Goal: Transaction & Acquisition: Purchase product/service

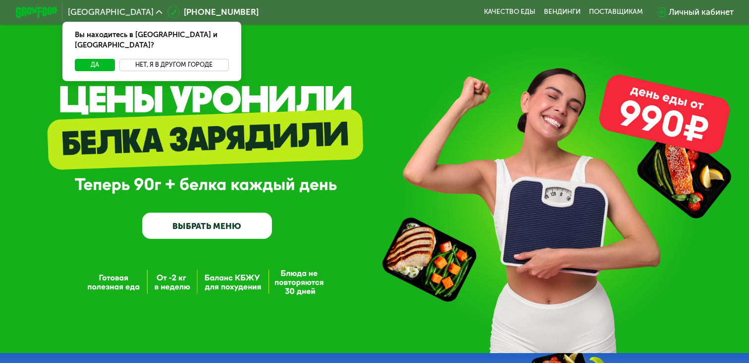
click at [165, 59] on button "Нет, я в другом городе" at bounding box center [173, 65] width 109 height 12
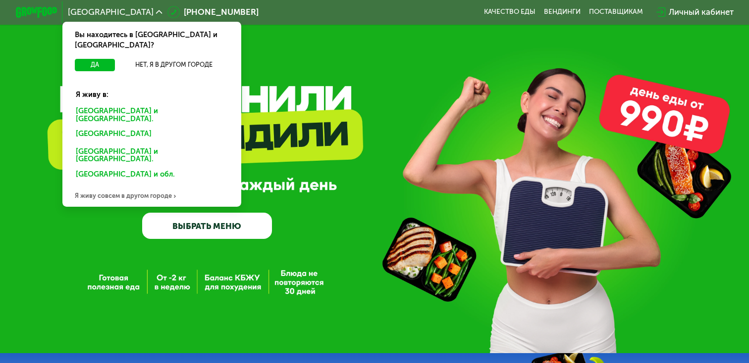
click at [102, 127] on div "Москве и обл." at bounding box center [150, 135] width 162 height 17
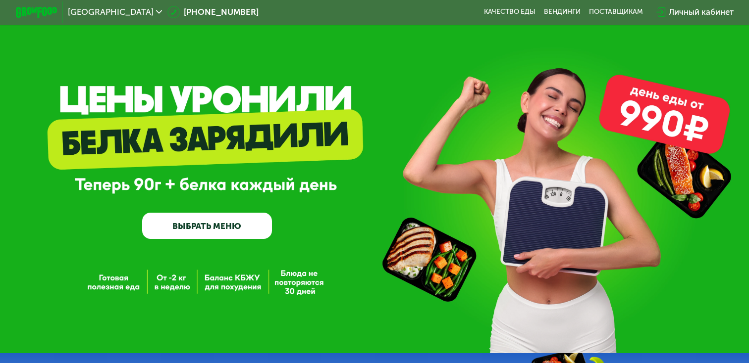
click at [234, 226] on link "ВЫБРАТЬ МЕНЮ" at bounding box center [206, 226] width 129 height 26
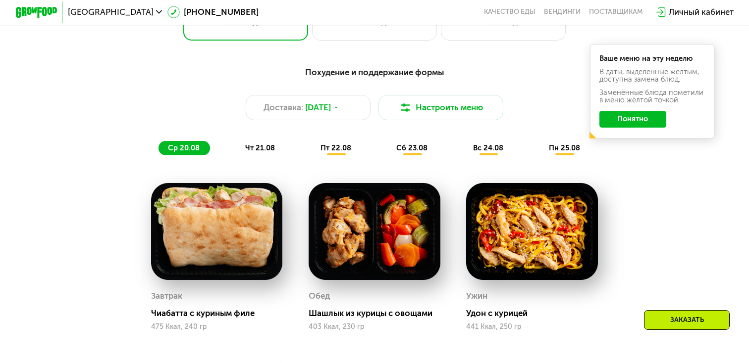
scroll to position [460, 0]
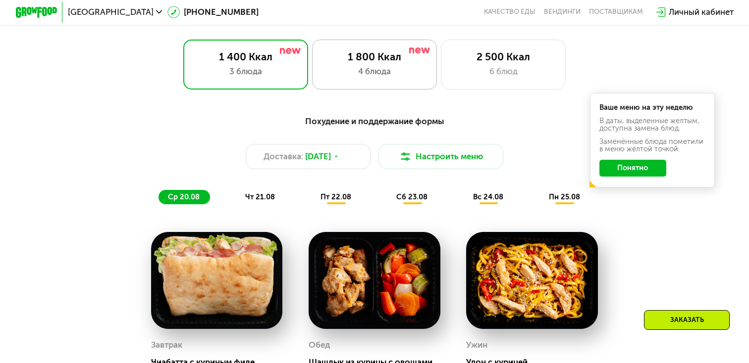
click at [386, 60] on div "1 800 Ккал" at bounding box center [374, 57] width 103 height 12
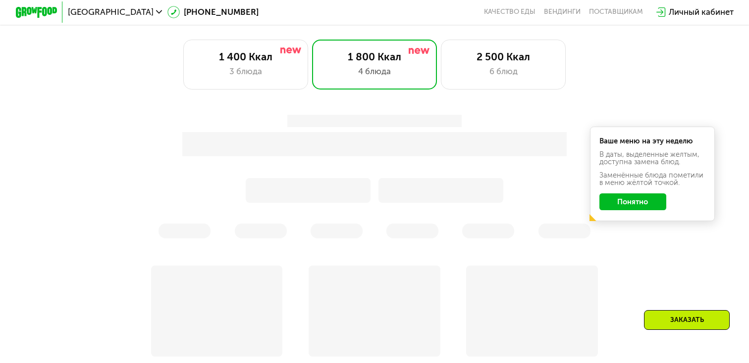
scroll to position [461, 0]
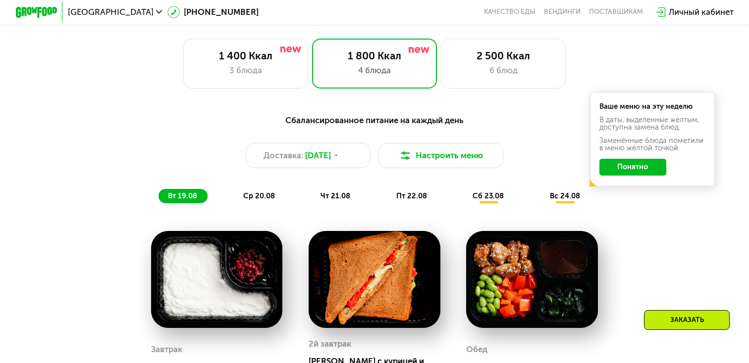
click at [630, 202] on div "Сбалансированное питание на каждый день Доставка: 18 авг, пн Настроить меню вт …" at bounding box center [373, 159] width 615 height 90
click at [624, 170] on button "Понятно" at bounding box center [632, 167] width 67 height 17
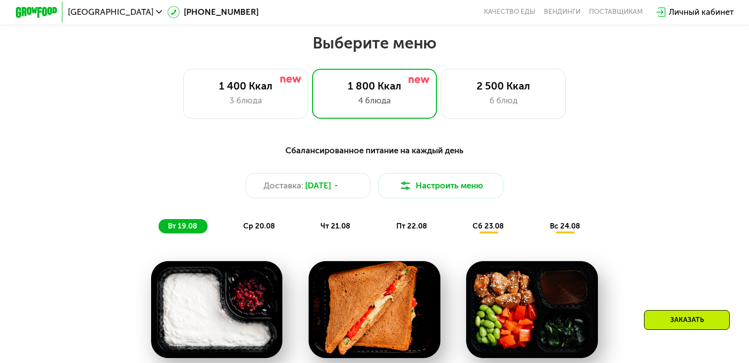
scroll to position [418, 0]
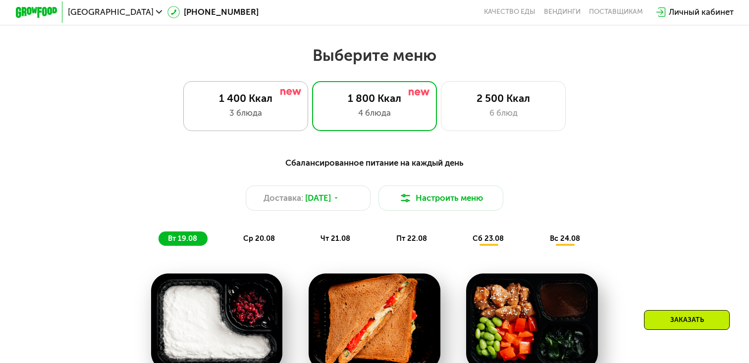
click at [267, 100] on div "1 400 Ккал" at bounding box center [245, 98] width 103 height 12
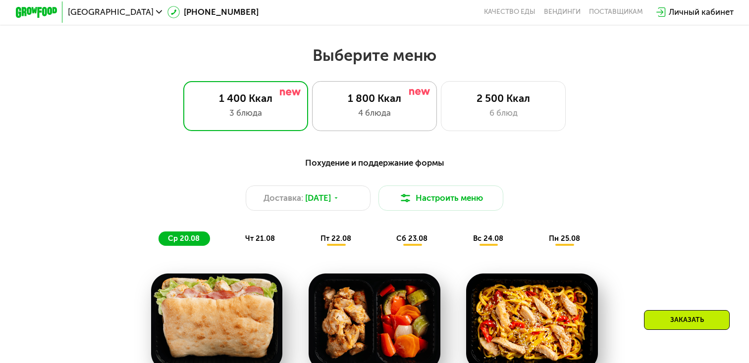
click at [367, 109] on div "4 блюда" at bounding box center [374, 113] width 103 height 12
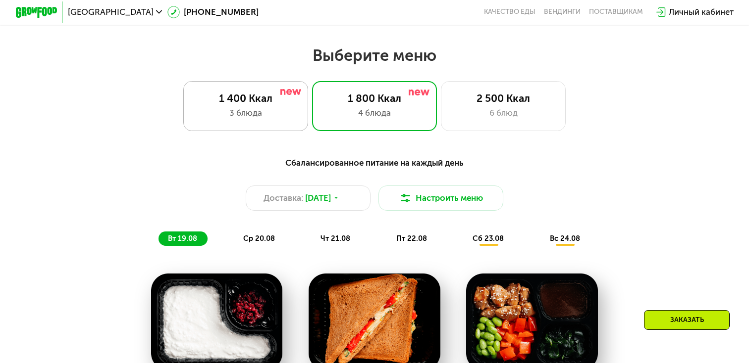
click at [284, 104] on div "1 400 Ккал" at bounding box center [245, 98] width 103 height 12
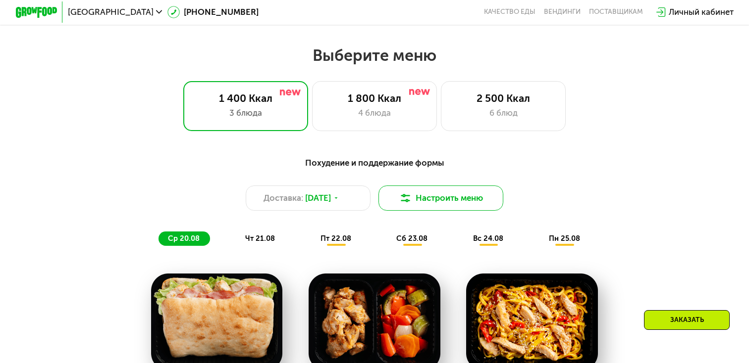
click at [408, 203] on img at bounding box center [405, 198] width 12 height 12
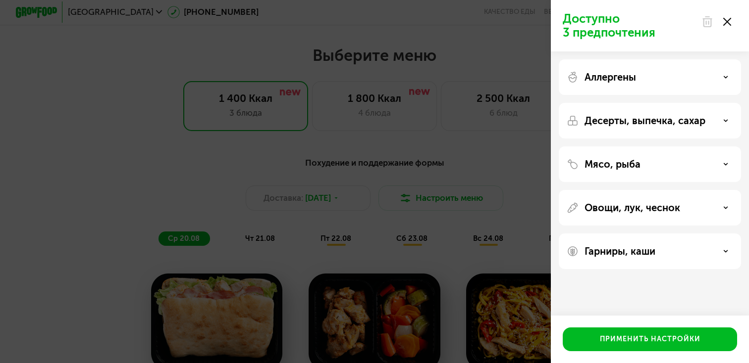
click at [624, 166] on p "Мясо, рыба" at bounding box center [612, 164] width 56 height 12
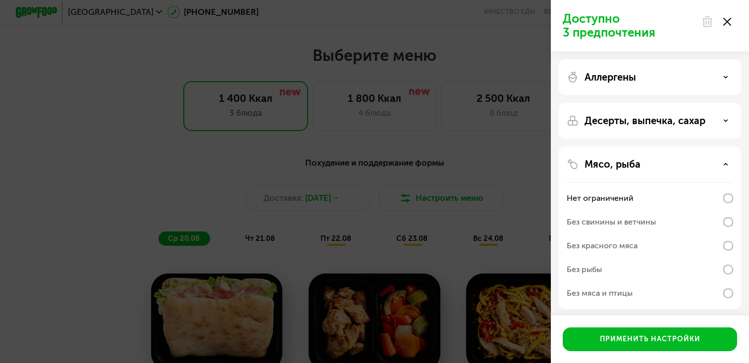
click at [653, 282] on div "Без рыбы" at bounding box center [649, 294] width 166 height 24
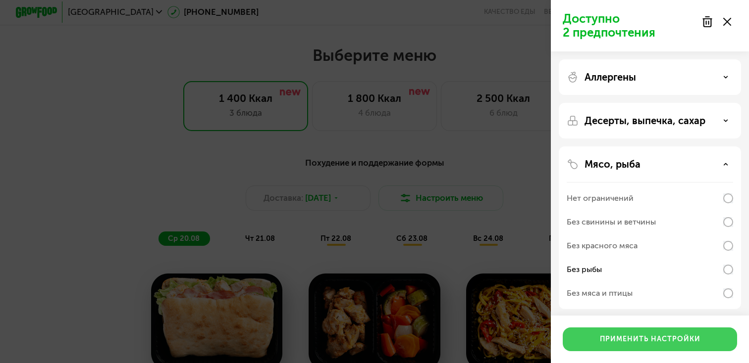
click at [644, 339] on div "Применить настройки" at bounding box center [650, 340] width 101 height 10
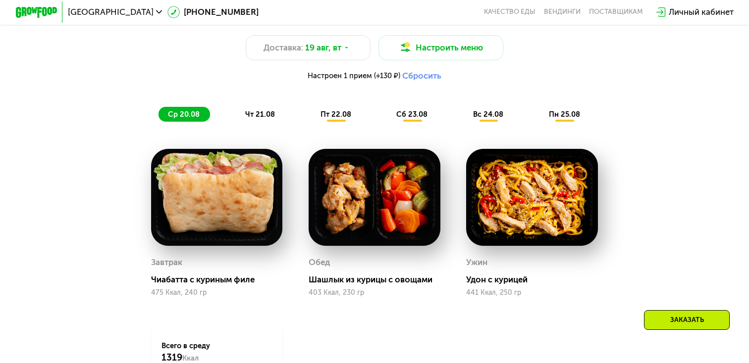
scroll to position [576, 0]
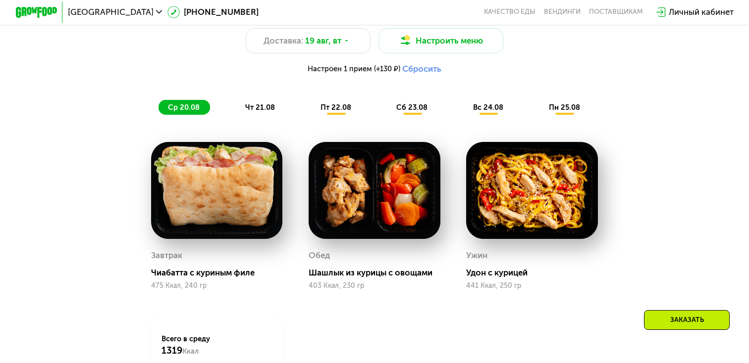
click at [406, 69] on button "Сбросить" at bounding box center [421, 69] width 39 height 10
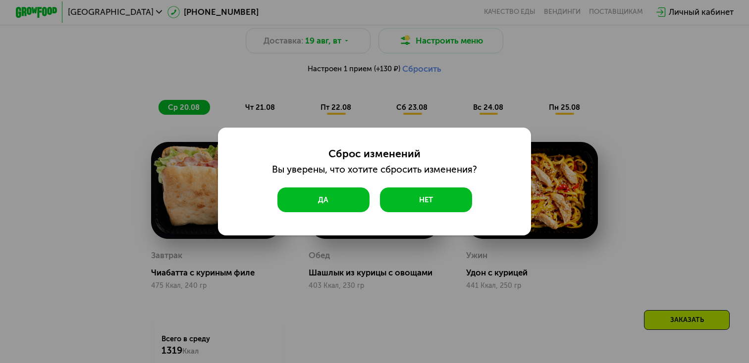
click at [350, 203] on button "Да" at bounding box center [323, 200] width 92 height 25
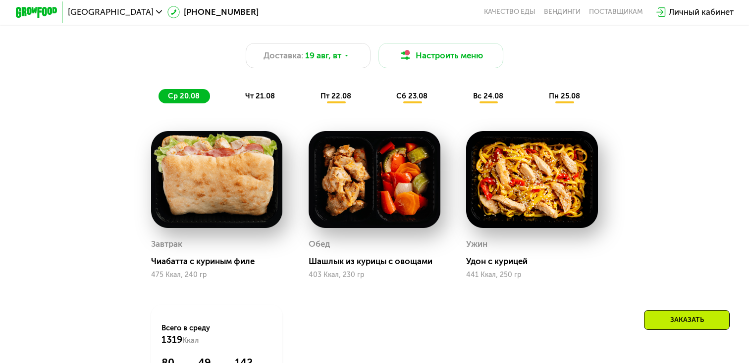
scroll to position [504, 0]
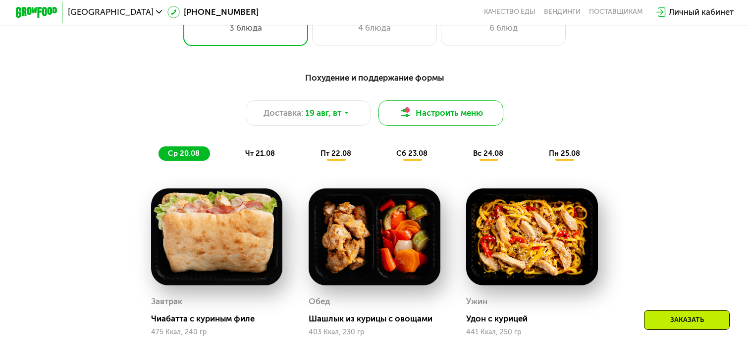
click at [393, 114] on button "Настроить меню" at bounding box center [440, 113] width 125 height 25
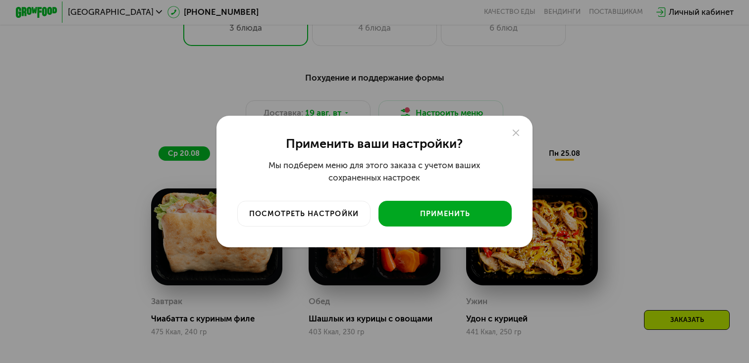
click at [450, 215] on div "Применить" at bounding box center [444, 214] width 117 height 10
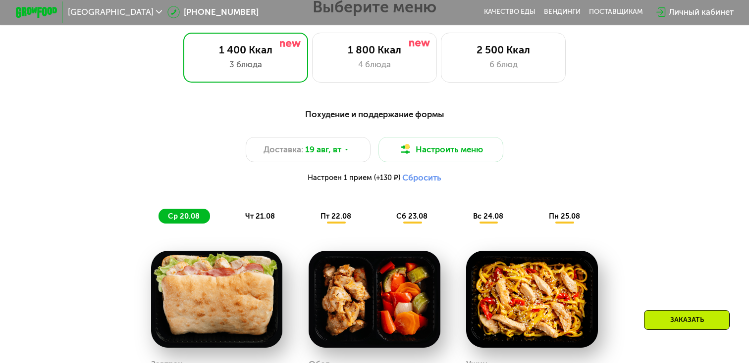
scroll to position [535, 0]
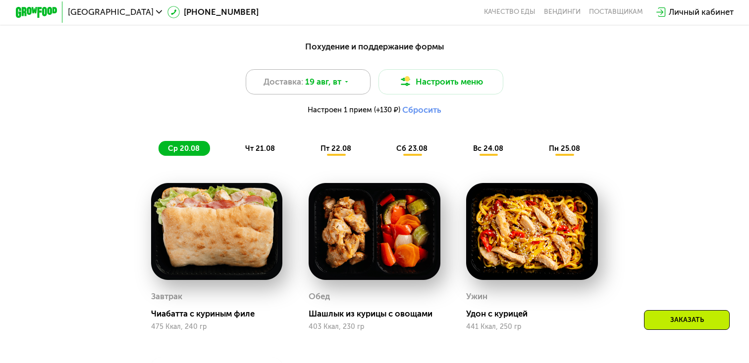
click at [344, 88] on div "Доставка: 19 авг, вт" at bounding box center [308, 81] width 125 height 25
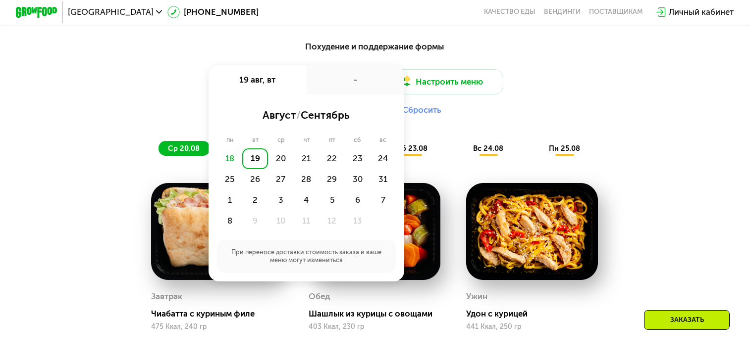
click at [488, 112] on div "Настроен 1 прием (+130 ₽) Сбросить" at bounding box center [373, 110] width 615 height 10
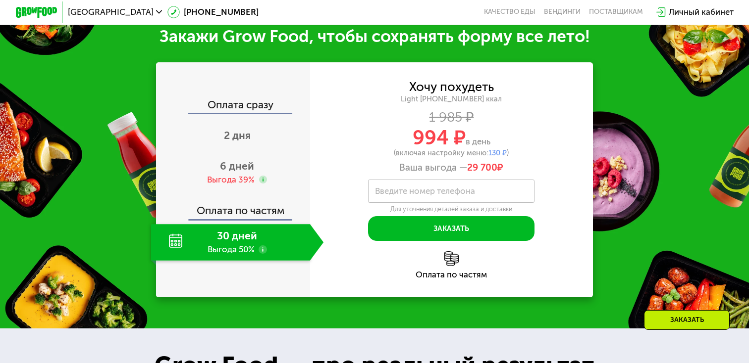
scroll to position [1075, 0]
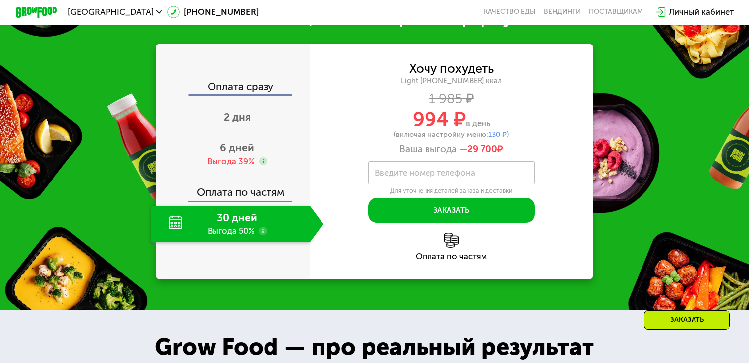
click at [242, 228] on div "30 дней Выгода 50%" at bounding box center [230, 224] width 159 height 37
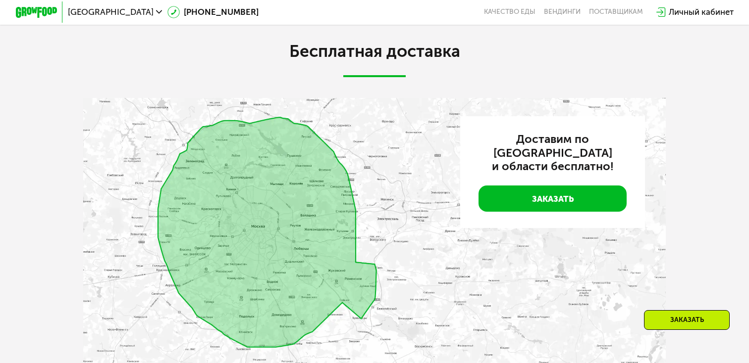
scroll to position [2146, 0]
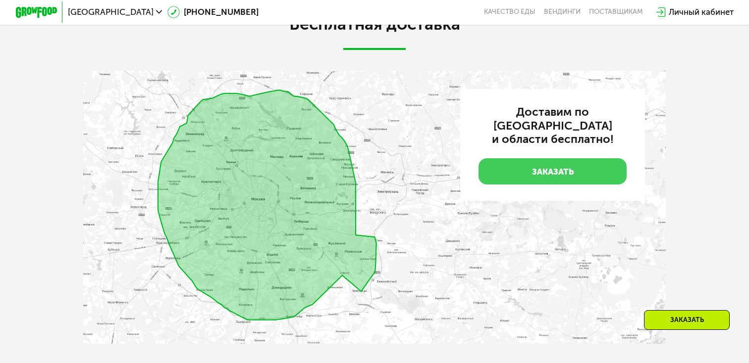
click at [523, 158] on link "Заказать" at bounding box center [552, 171] width 148 height 26
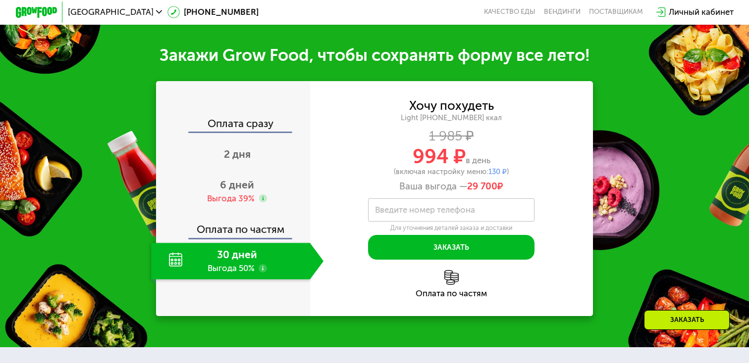
scroll to position [1027, 0]
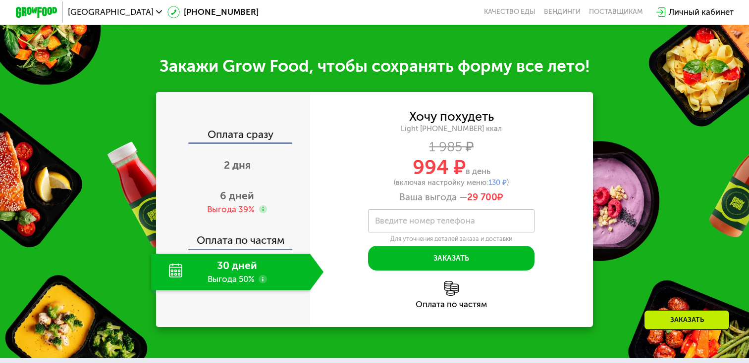
click at [452, 219] on label "Введите номер телефона" at bounding box center [425, 221] width 100 height 6
click at [452, 219] on input "Введите номер телефона" at bounding box center [451, 220] width 166 height 23
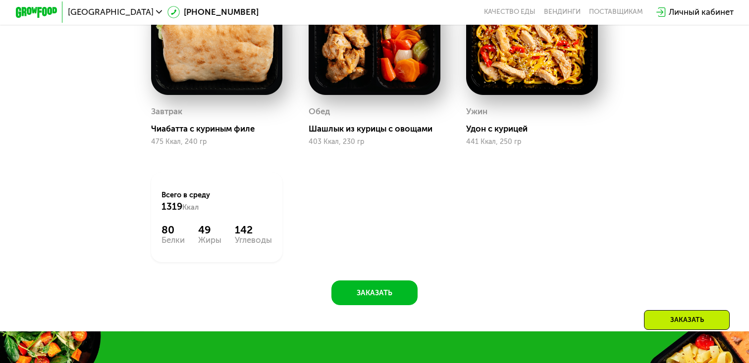
scroll to position [473, 0]
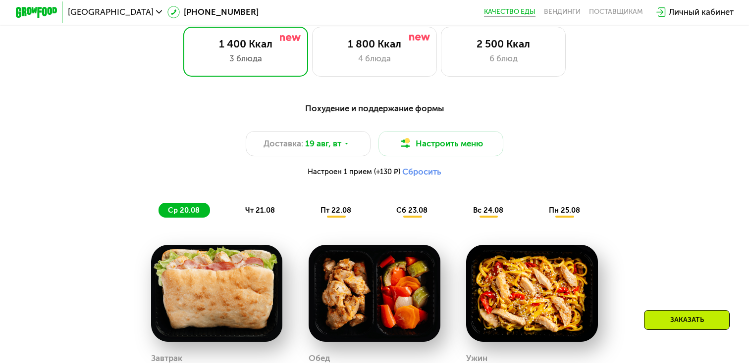
click at [511, 13] on link "Качество еды" at bounding box center [509, 12] width 51 height 8
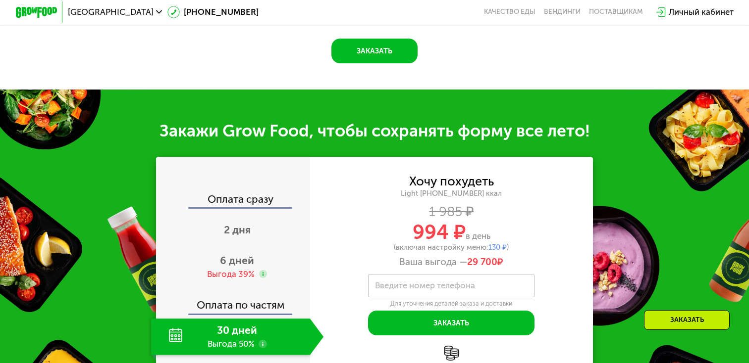
scroll to position [964, 0]
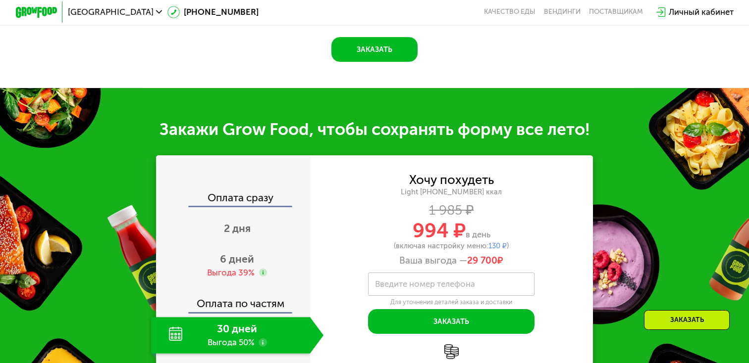
click at [260, 342] on use at bounding box center [262, 343] width 8 height 8
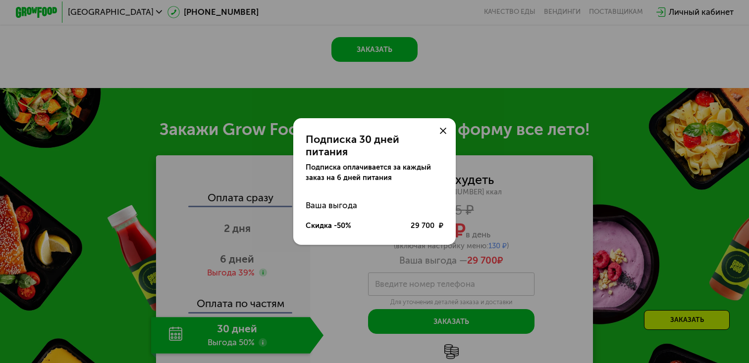
click at [445, 134] on use at bounding box center [443, 131] width 6 height 6
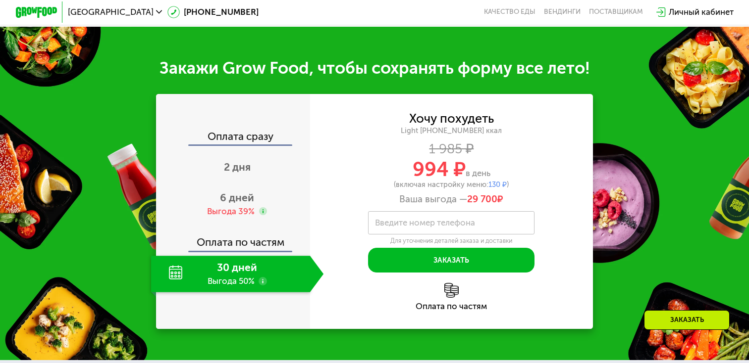
scroll to position [1027, 0]
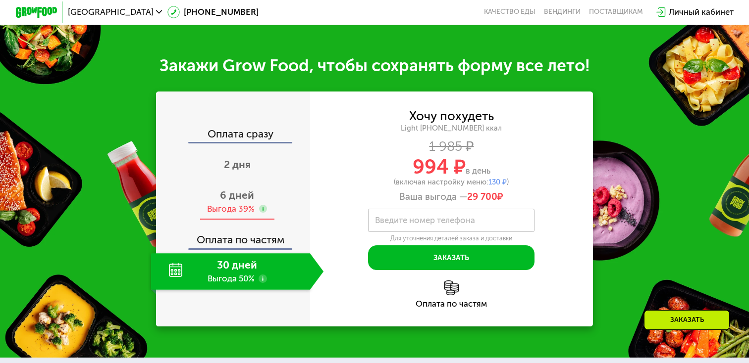
click at [227, 204] on div "Выгода 39%" at bounding box center [231, 209] width 48 height 11
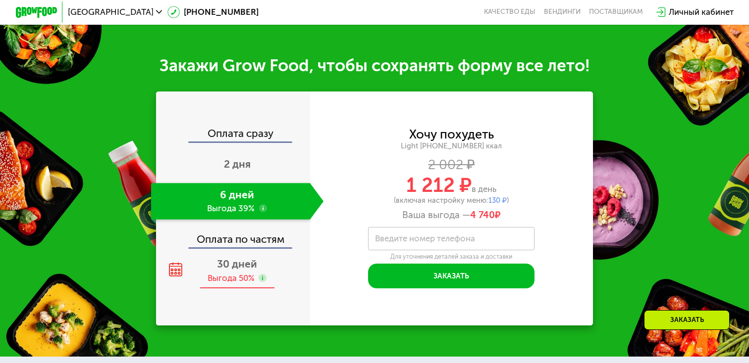
click at [241, 272] on div "30 дней Выгода 50%" at bounding box center [237, 271] width 173 height 37
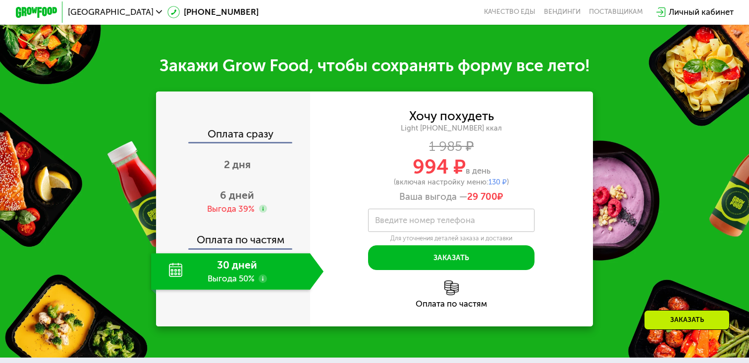
click at [449, 287] on img at bounding box center [451, 288] width 14 height 14
click at [264, 279] on use at bounding box center [262, 279] width 8 height 8
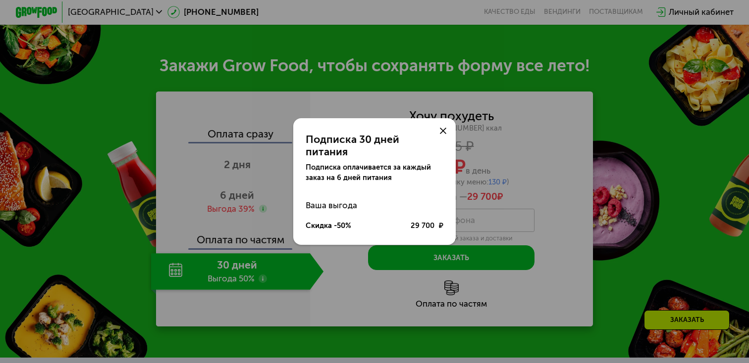
click at [443, 134] on icon at bounding box center [443, 131] width 6 height 6
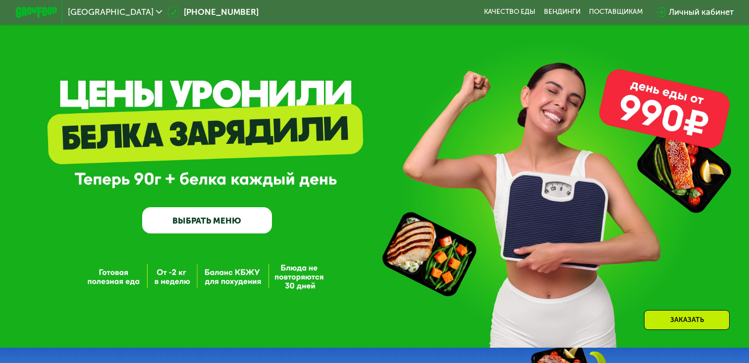
scroll to position [0, 0]
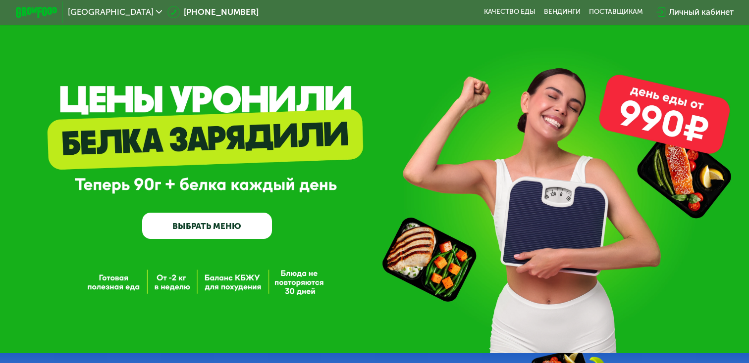
click at [667, 11] on div "Личный кабинет" at bounding box center [694, 12] width 77 height 12
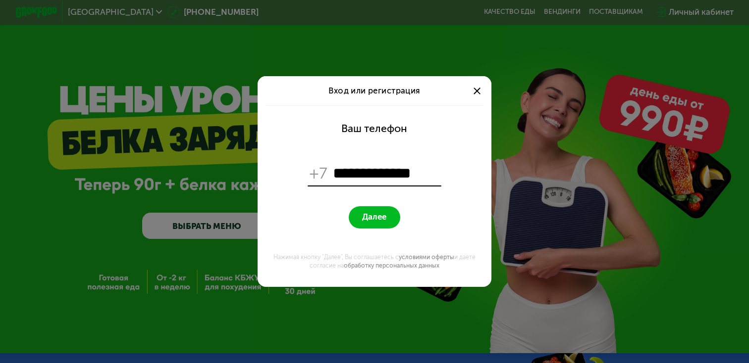
type input "**********"
click at [349, 206] on button "Далее" at bounding box center [374, 217] width 51 height 22
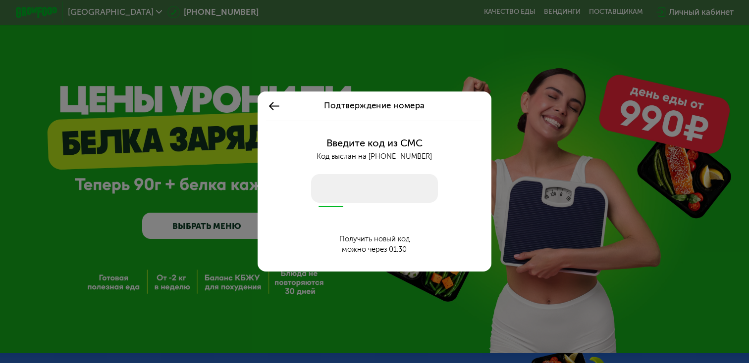
click at [391, 200] on input "number" at bounding box center [374, 188] width 127 height 29
type input "****"
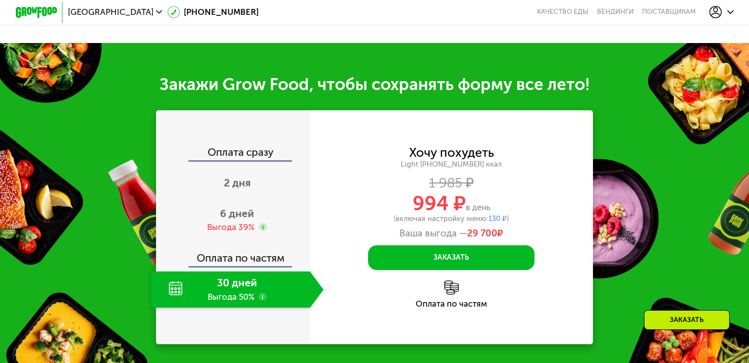
scroll to position [1056, 0]
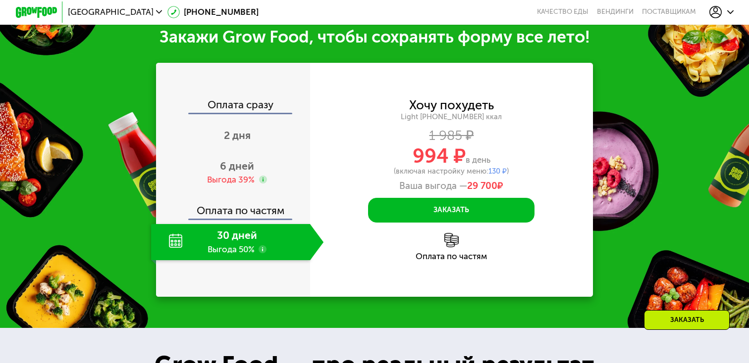
click at [263, 249] on use at bounding box center [262, 250] width 8 height 8
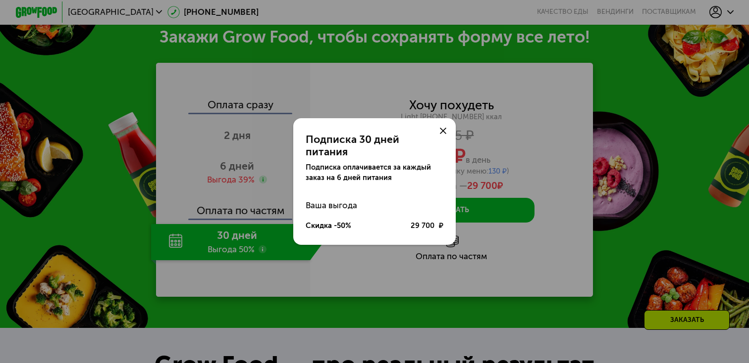
click at [263, 249] on div "Подписка 30 дней питания Подписка оплачивается за каждый заказ на 6 дней питани…" at bounding box center [374, 181] width 749 height 363
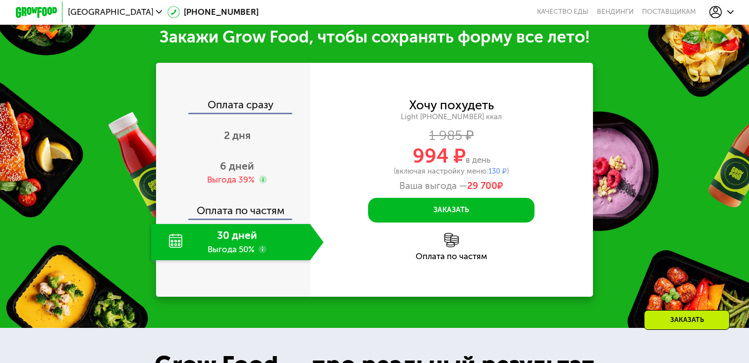
click at [721, 13] on use at bounding box center [715, 12] width 12 height 12
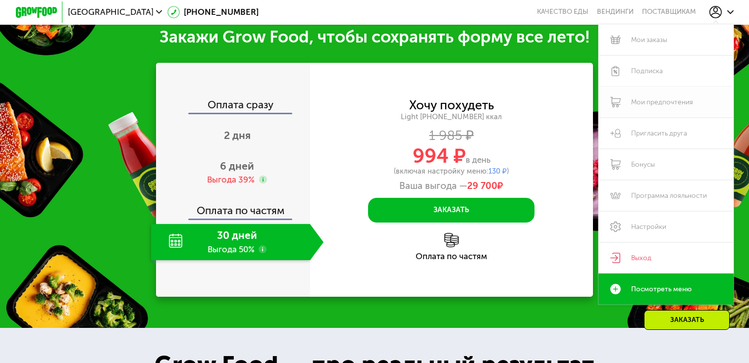
click at [649, 102] on link "Мои предпочтения" at bounding box center [665, 102] width 135 height 31
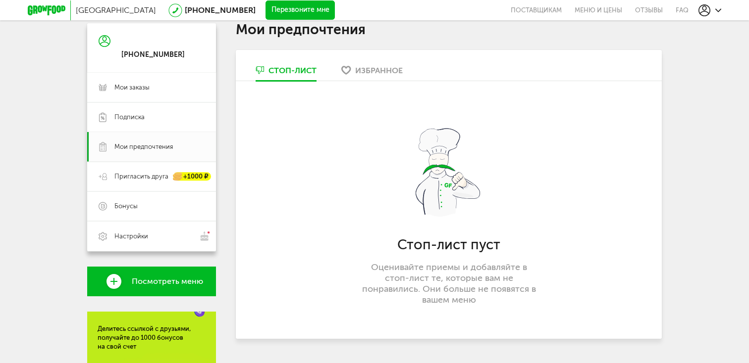
scroll to position [91, 0]
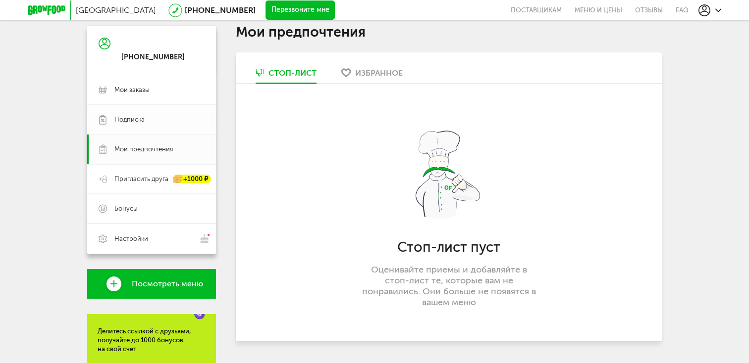
click at [133, 122] on span "Подписка" at bounding box center [129, 119] width 30 height 9
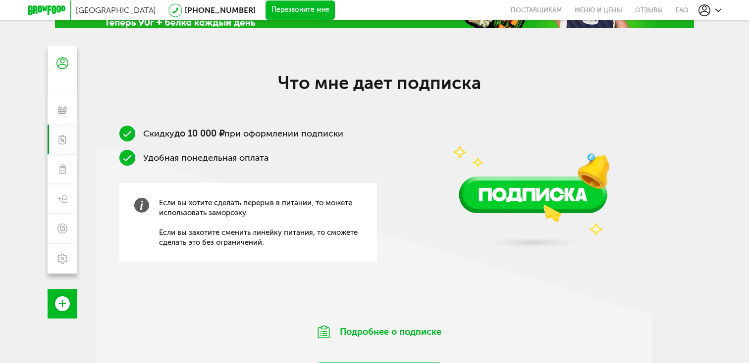
scroll to position [69, 0]
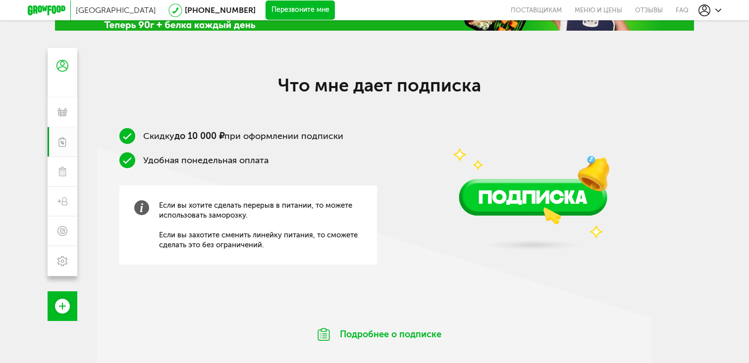
click at [510, 202] on img at bounding box center [532, 168] width 213 height 188
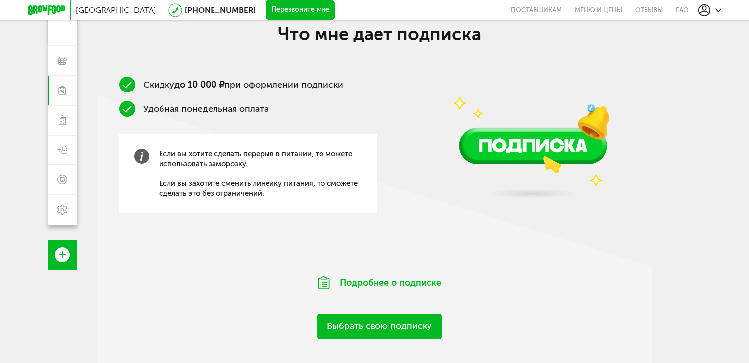
scroll to position [121, 0]
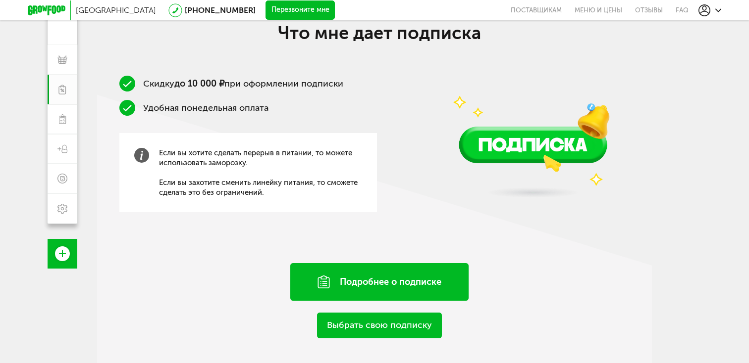
click at [412, 284] on div "Подробнее о подписке" at bounding box center [379, 282] width 178 height 38
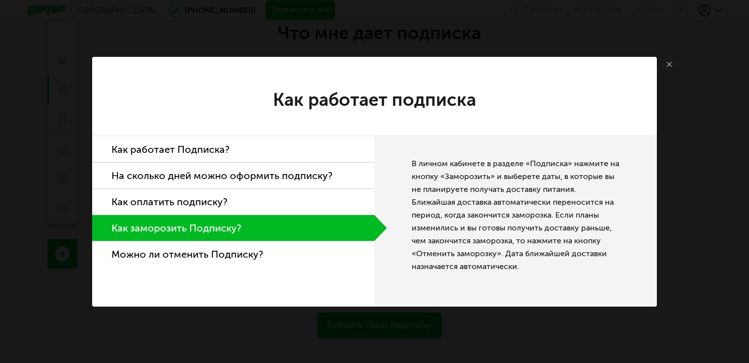
click at [711, 155] on div "Как работает подписка Как работает Подписка? На сколько дней можно оформить под…" at bounding box center [374, 181] width 749 height 363
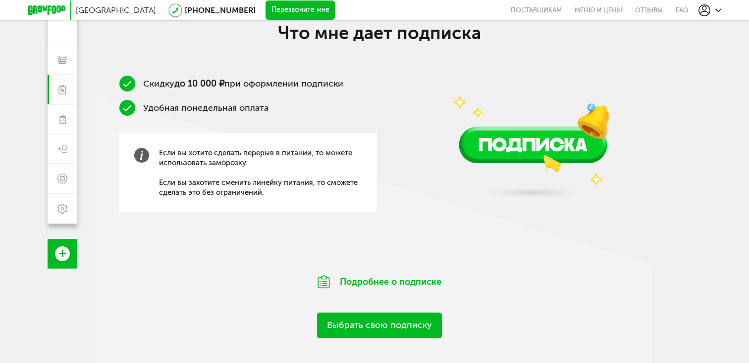
click at [341, 326] on link "Выбрать свою подписку" at bounding box center [379, 325] width 125 height 25
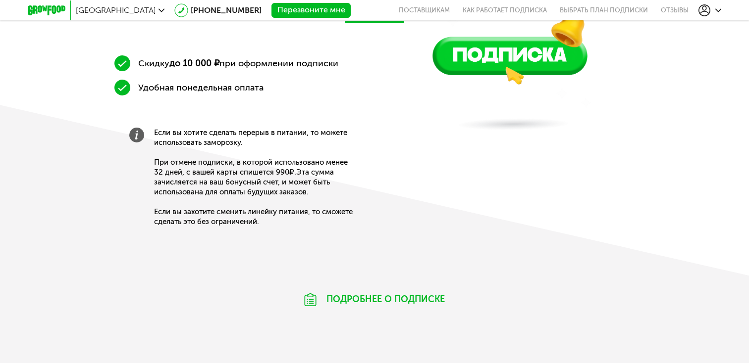
scroll to position [503, 0]
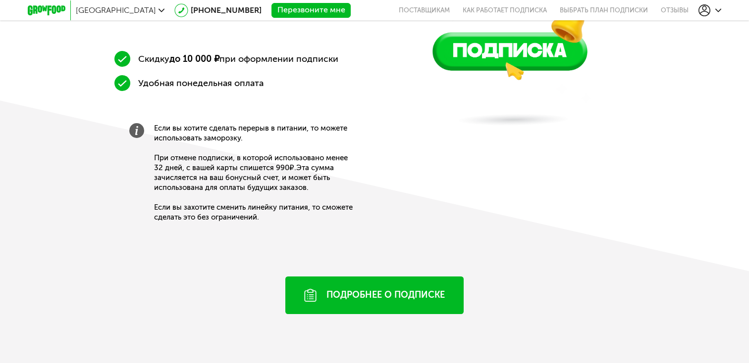
click at [426, 299] on div "Подробнее о подписке" at bounding box center [374, 296] width 178 height 38
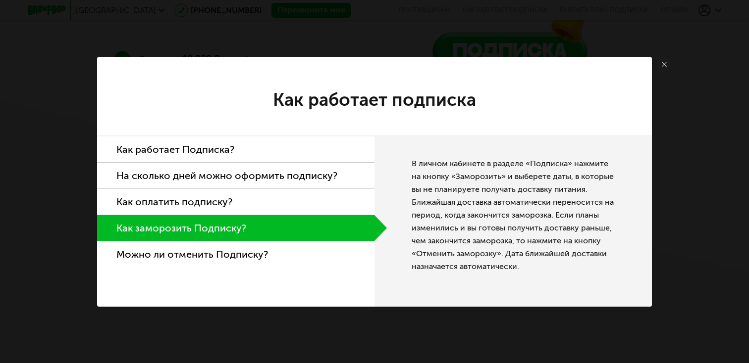
click at [238, 253] on li "Можно ли отменить Подписку?" at bounding box center [235, 255] width 277 height 26
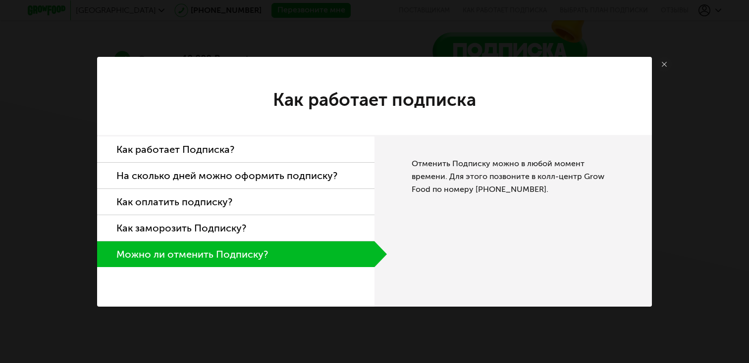
click at [237, 199] on li "Как оплатить подписку?" at bounding box center [235, 202] width 277 height 26
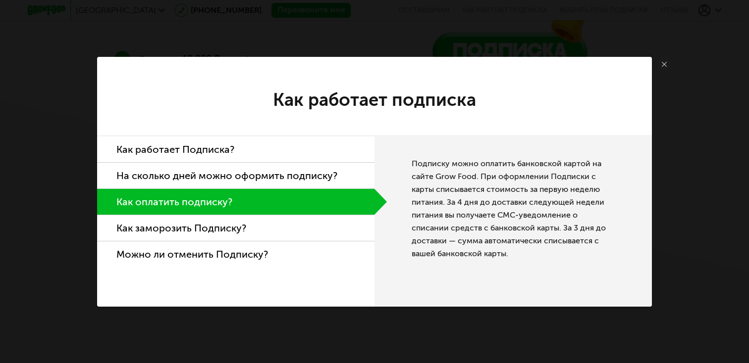
click at [248, 173] on li "На сколько дней можно оформить подписку?" at bounding box center [235, 176] width 277 height 26
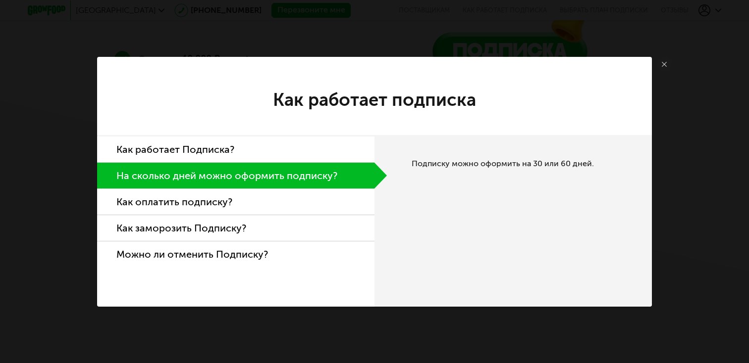
click at [229, 195] on li "Как оплатить подписку?" at bounding box center [235, 202] width 277 height 26
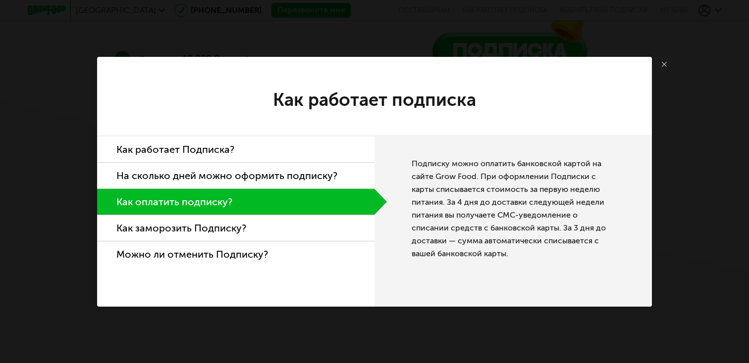
click at [665, 60] on link at bounding box center [664, 64] width 15 height 15
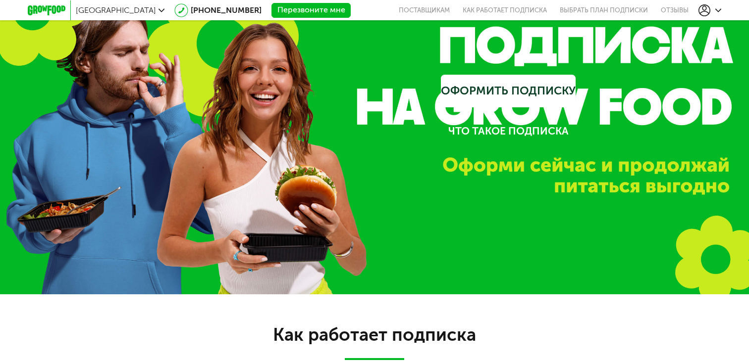
scroll to position [503, 0]
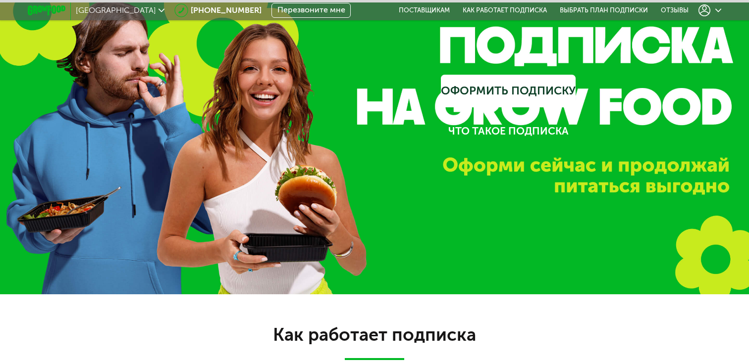
scroll to position [121, 0]
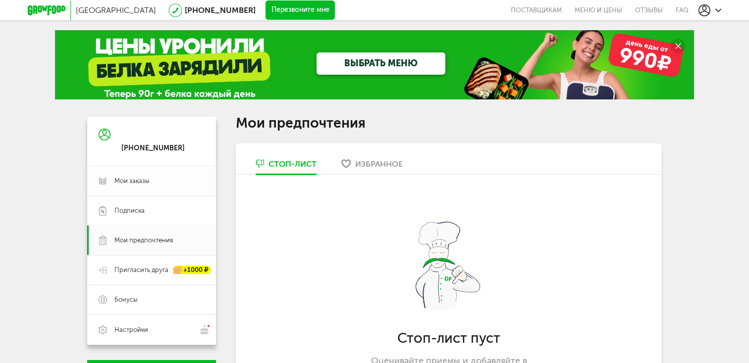
click at [161, 177] on span "Мои заказы" at bounding box center [159, 181] width 90 height 9
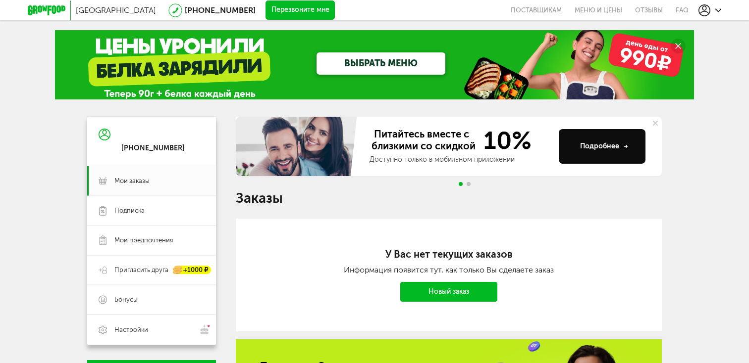
scroll to position [65, 0]
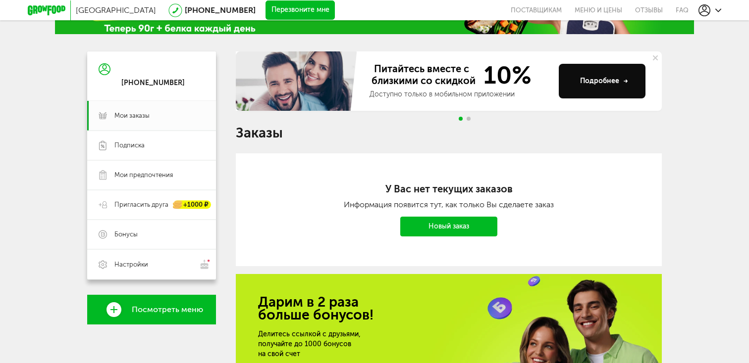
click at [455, 226] on link "Новый заказ" at bounding box center [448, 227] width 97 height 20
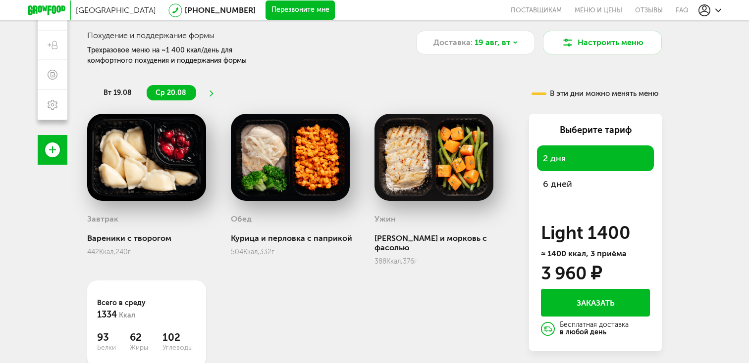
scroll to position [143, 0]
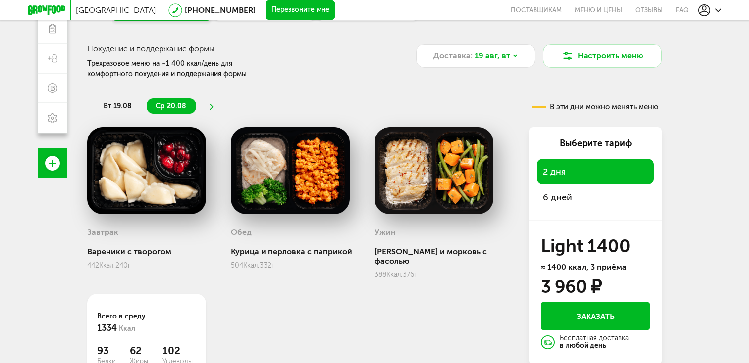
click at [564, 192] on span "6 дней" at bounding box center [557, 197] width 29 height 11
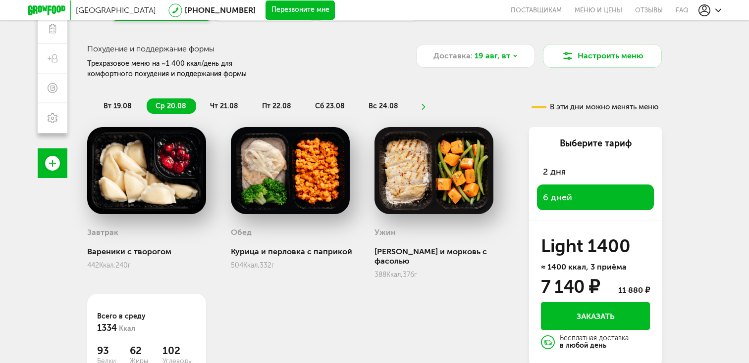
click at [568, 176] on div "2 дня" at bounding box center [595, 172] width 117 height 26
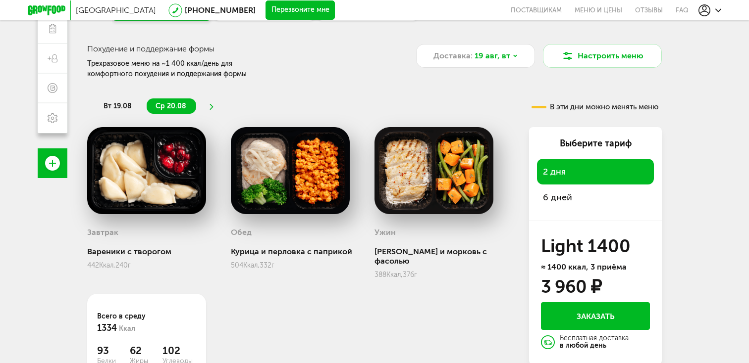
click at [564, 190] on div "6 дней" at bounding box center [595, 198] width 117 height 26
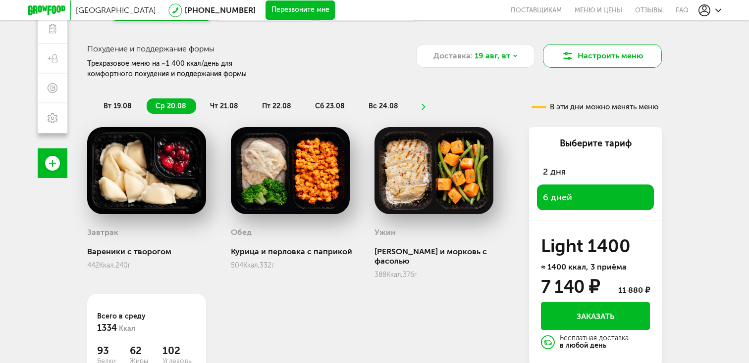
click at [607, 51] on button "Настроить меню" at bounding box center [602, 56] width 119 height 24
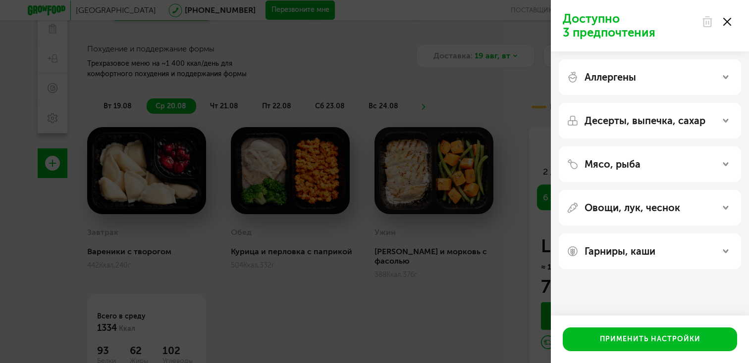
scroll to position [87, 0]
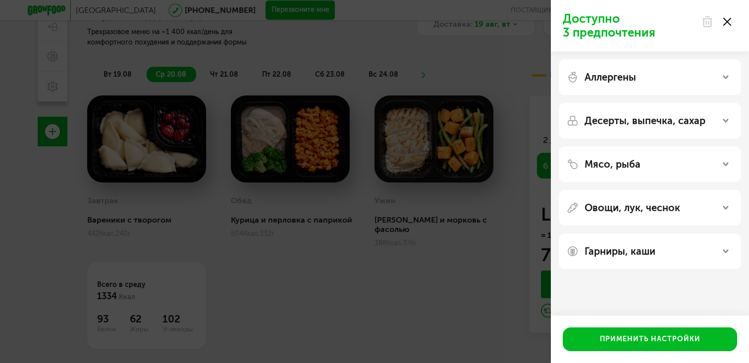
click at [617, 156] on div "Мясо, рыба" at bounding box center [650, 165] width 182 height 36
click at [639, 173] on div "Мясо, рыба" at bounding box center [650, 165] width 182 height 36
click at [727, 164] on icon at bounding box center [725, 164] width 5 height 5
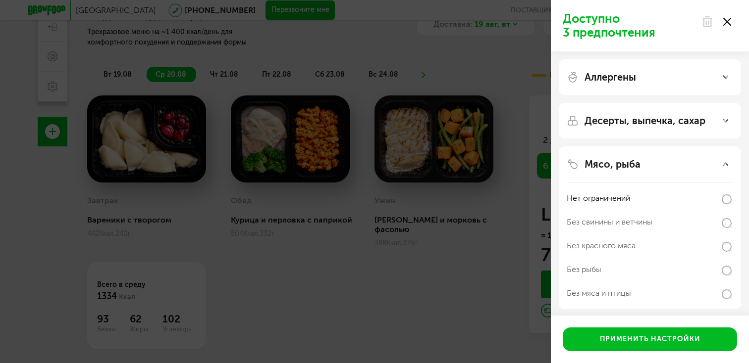
click at [603, 273] on div "Без рыбы" at bounding box center [649, 270] width 166 height 24
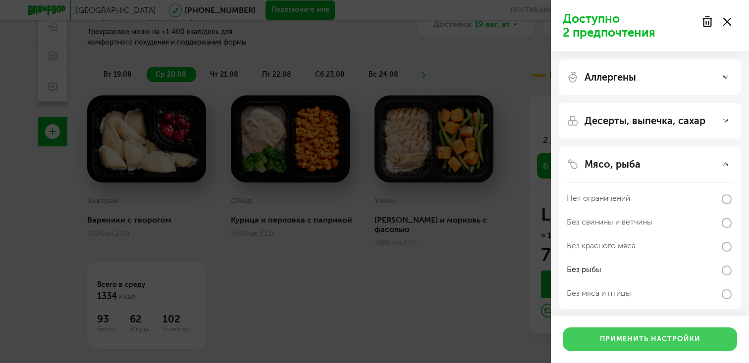
click at [620, 342] on button "Применить настройки" at bounding box center [649, 340] width 174 height 24
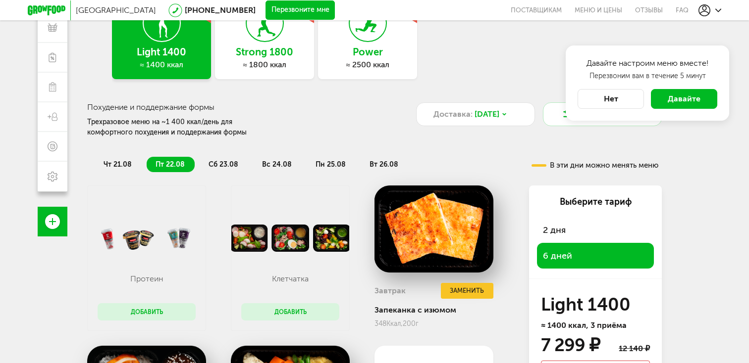
scroll to position [85, 0]
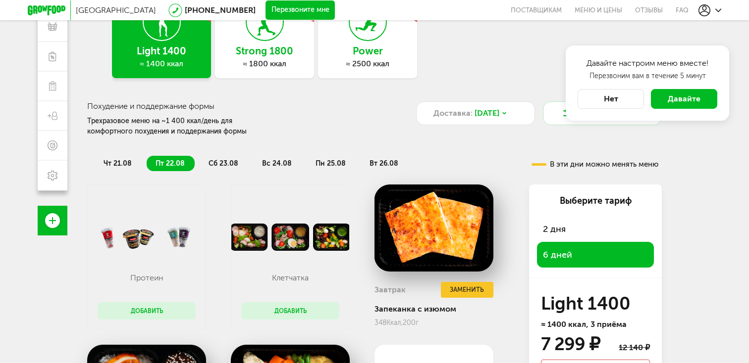
click at [620, 98] on button "Нет" at bounding box center [610, 99] width 66 height 20
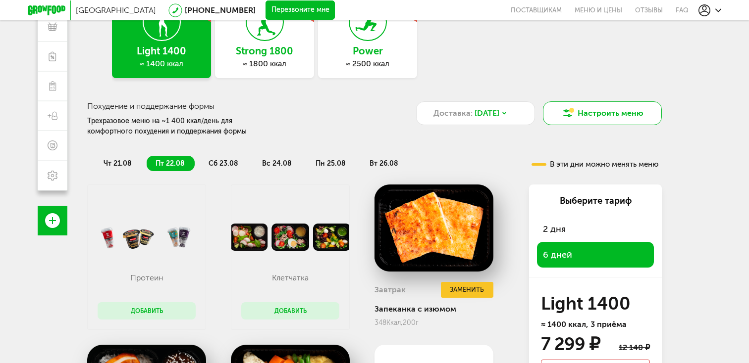
click at [578, 115] on button "Настроить меню" at bounding box center [602, 114] width 119 height 24
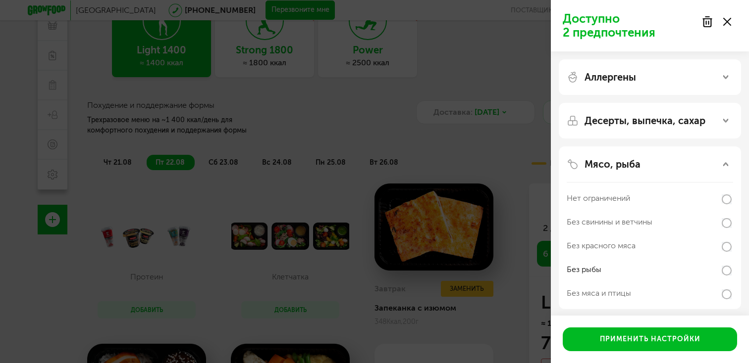
click at [480, 161] on div "Доступно 2 предпочтения Аллергены Десерты, выпечка, сахар Мясо, рыба Нет ограни…" at bounding box center [374, 181] width 749 height 363
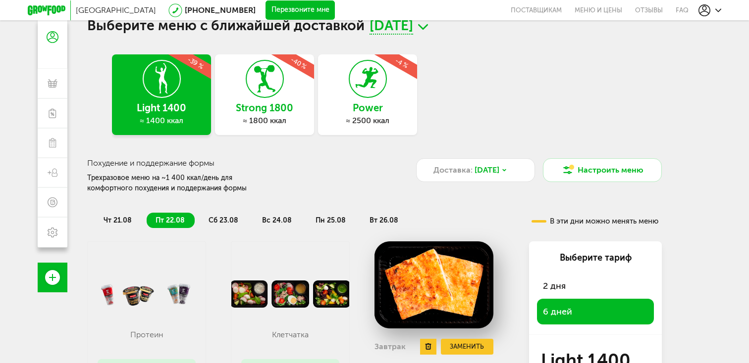
scroll to position [0, 0]
